Goal: Task Accomplishment & Management: Use online tool/utility

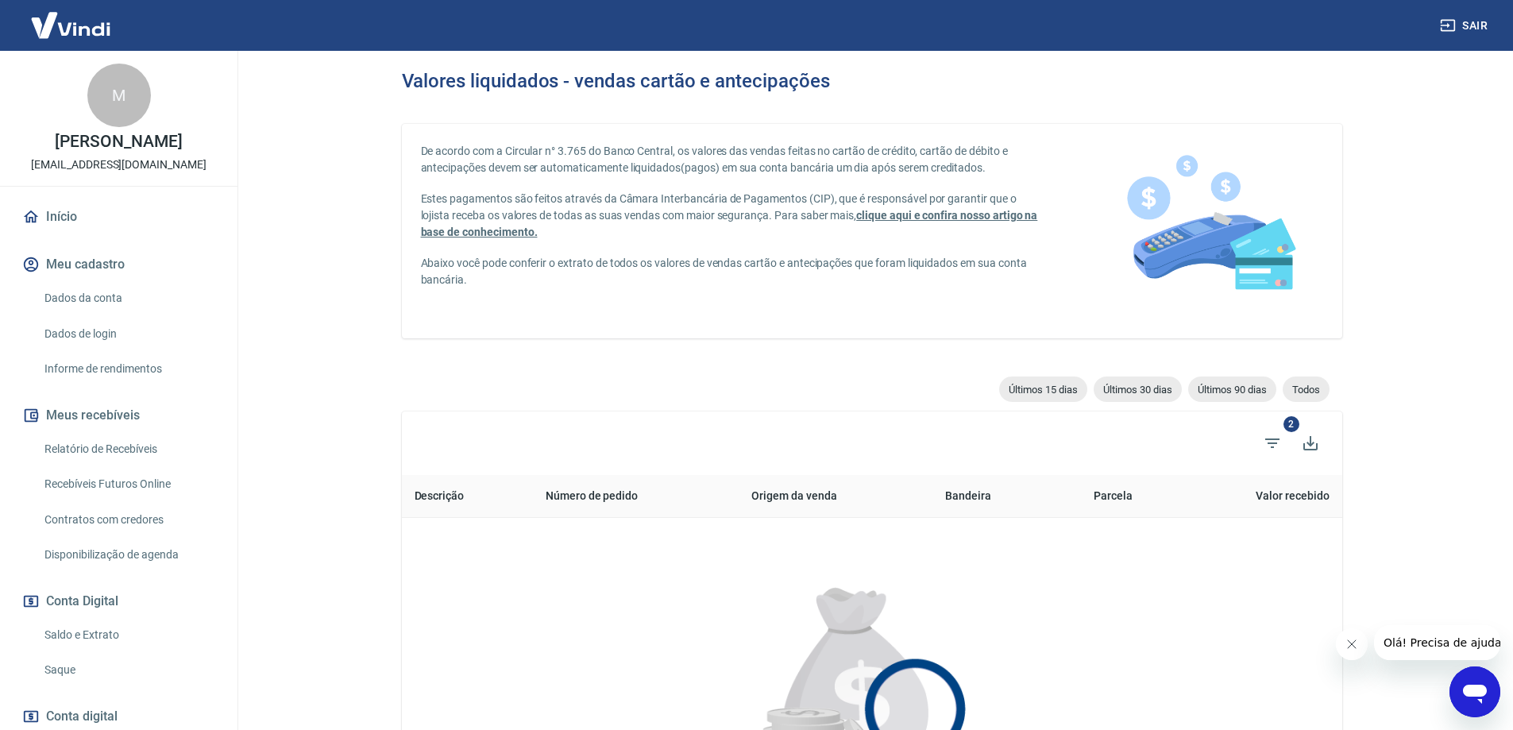
click at [63, 665] on link "Saque" at bounding box center [128, 670] width 180 height 33
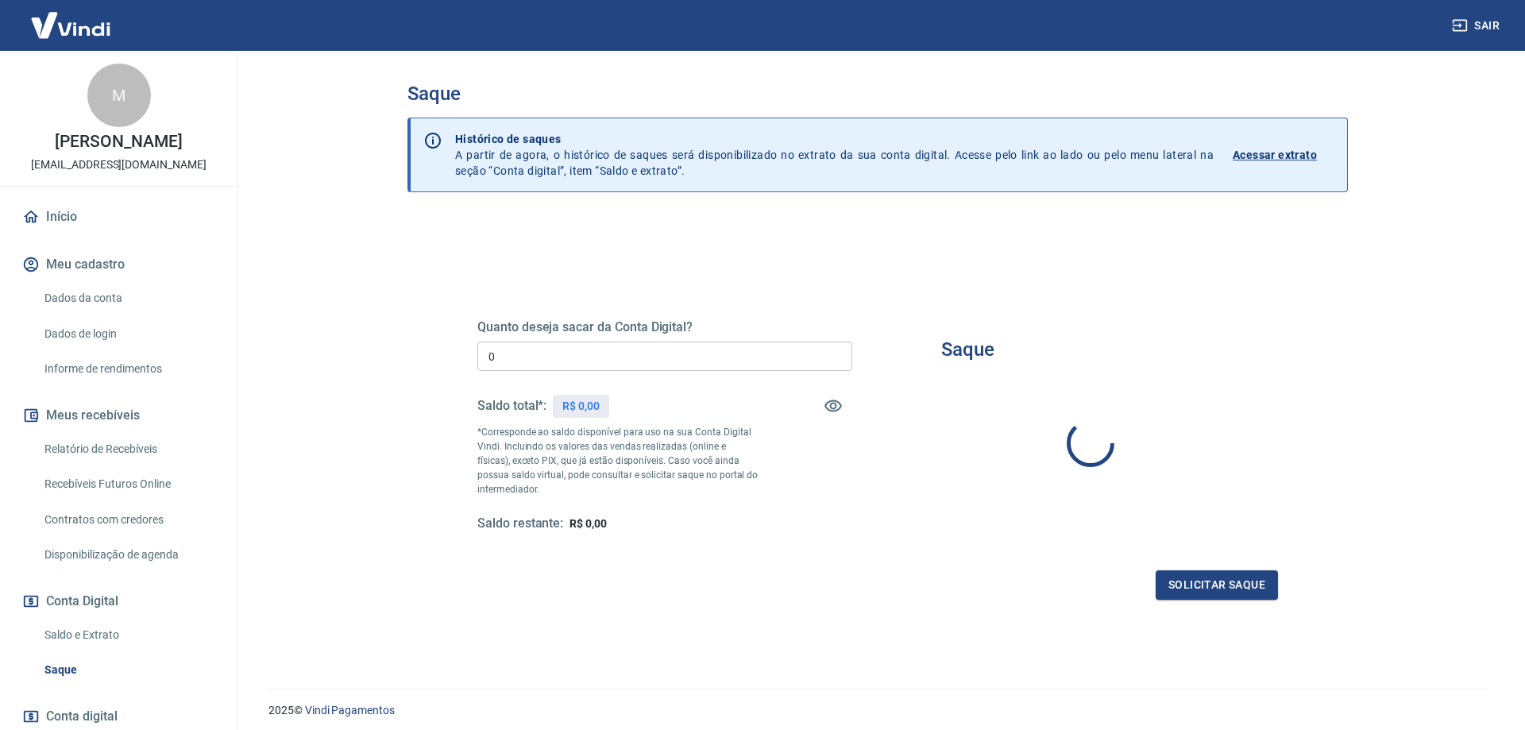
type input "R$ 0,00"
